Goal: Task Accomplishment & Management: Use online tool/utility

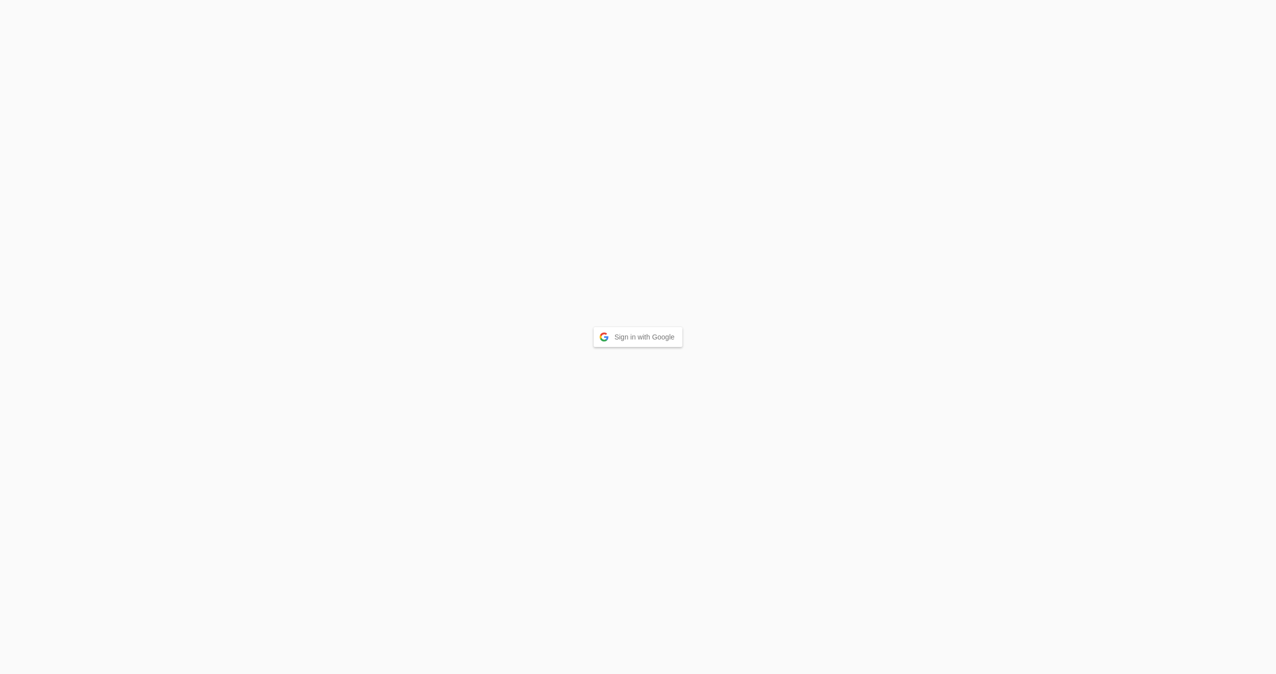
click at [625, 332] on button "Sign in with Google" at bounding box center [638, 337] width 89 height 20
